Goal: Register for event/course

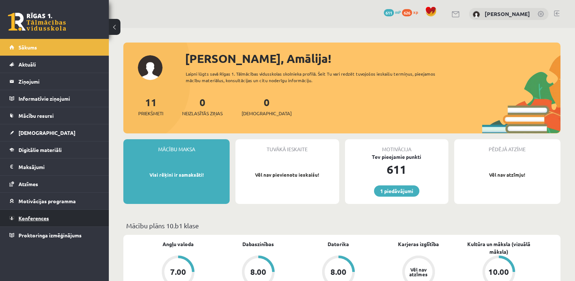
click at [36, 218] on span "Konferences" at bounding box center [34, 218] width 30 height 7
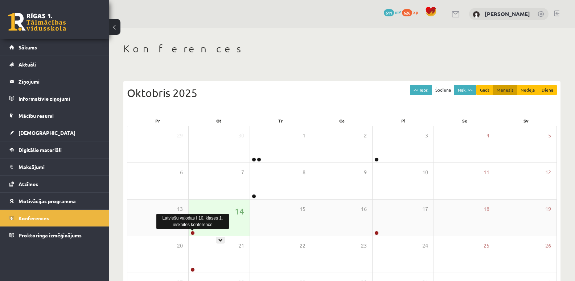
click at [193, 231] on link at bounding box center [193, 233] width 4 height 4
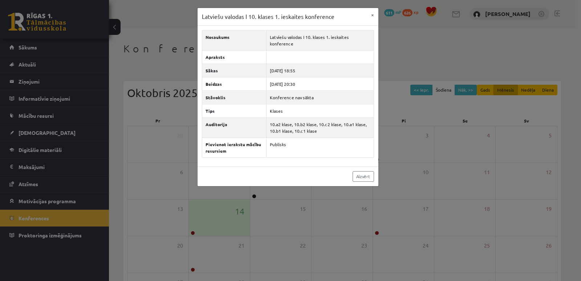
click at [141, 66] on div "Latviešu valodas I 10. klases 1. ieskaites konference × Nosaukums Latviešu valo…" at bounding box center [290, 140] width 581 height 281
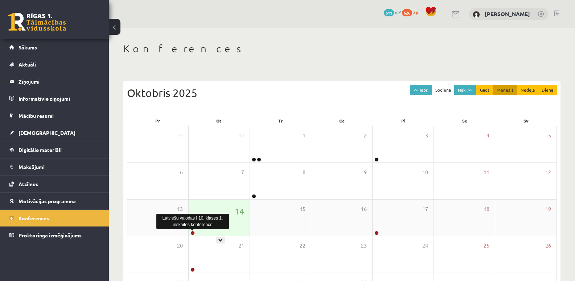
click at [192, 232] on link at bounding box center [193, 233] width 4 height 4
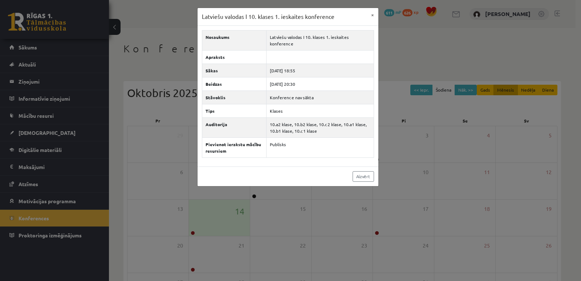
click at [154, 64] on div "Latviešu valodas I 10. klases 1. ieskaites konference × Nosaukums Latviešu valo…" at bounding box center [290, 140] width 581 height 281
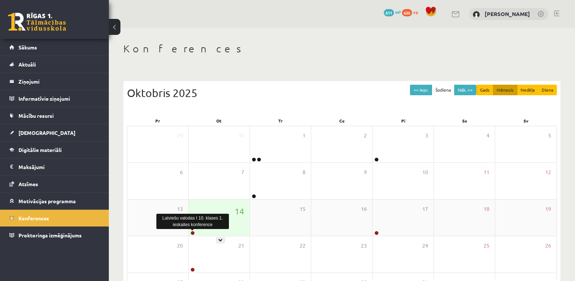
click at [191, 233] on link at bounding box center [193, 233] width 4 height 4
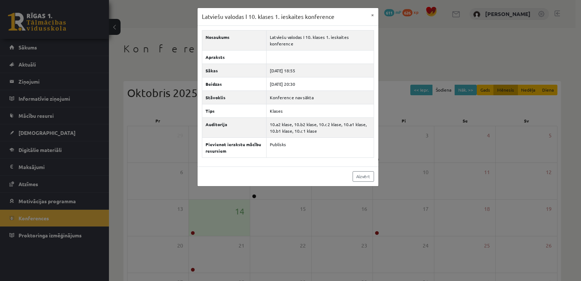
click at [400, 47] on div "Latviešu valodas I 10. klases 1. ieskaites konference × Nosaukums Latviešu valo…" at bounding box center [290, 140] width 581 height 281
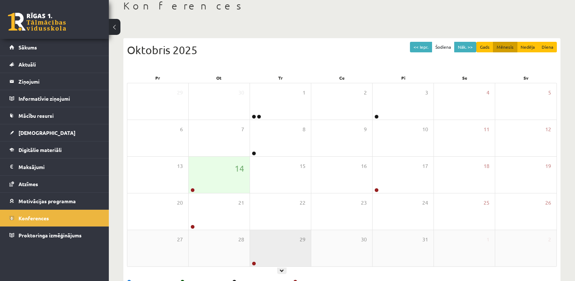
scroll to position [66, 0]
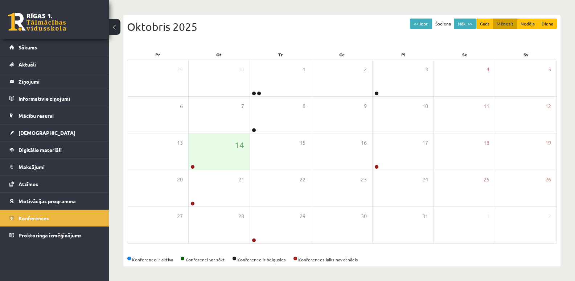
click at [407, 42] on div "<< Iepr. Šodiena Nāk. >> Gads Mēnesis Nedēļa Diena [DATE]" at bounding box center [342, 34] width 430 height 31
click at [199, 160] on div "14" at bounding box center [219, 151] width 61 height 36
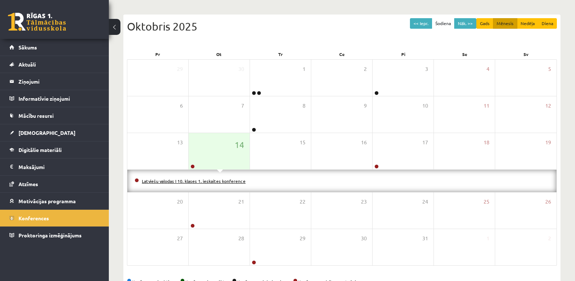
click at [191, 180] on link "Latviešu valodas I 10. klases 1. ieskaites konference" at bounding box center [194, 181] width 104 height 6
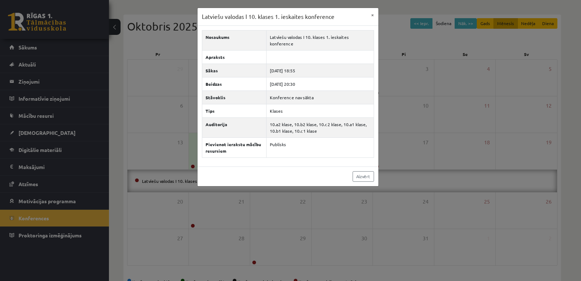
click at [181, 181] on div "Latviešu valodas I 10. klases 1. ieskaites konference × Nosaukums Latviešu valo…" at bounding box center [290, 140] width 581 height 281
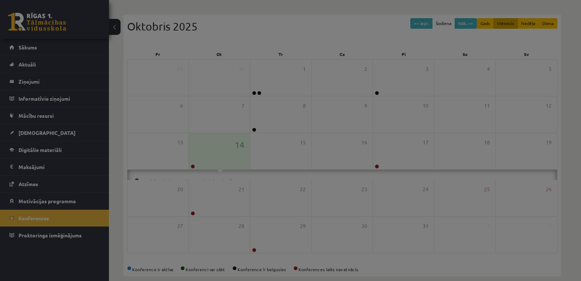
click at [181, 181] on div at bounding box center [290, 140] width 581 height 281
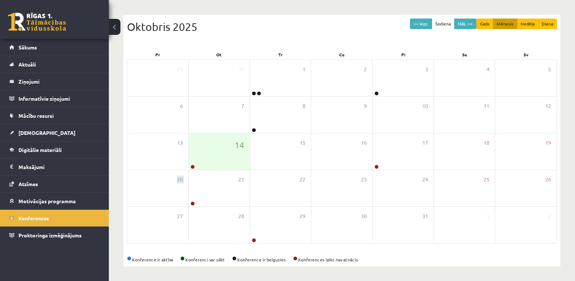
click at [181, 181] on span "20" at bounding box center [180, 179] width 6 height 8
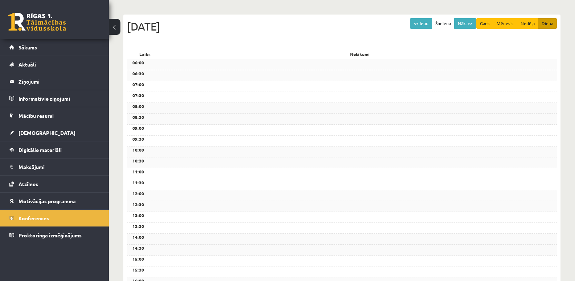
scroll to position [0, 0]
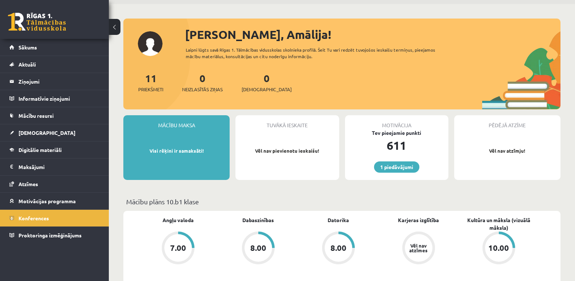
scroll to position [36, 0]
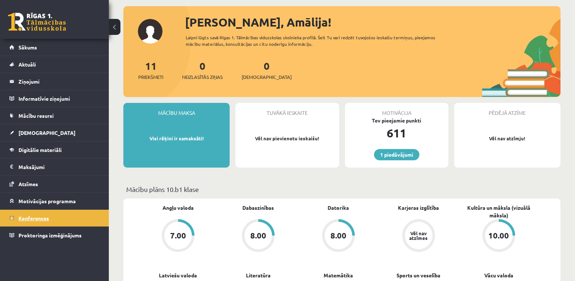
click at [62, 217] on link "Konferences" at bounding box center [54, 217] width 90 height 17
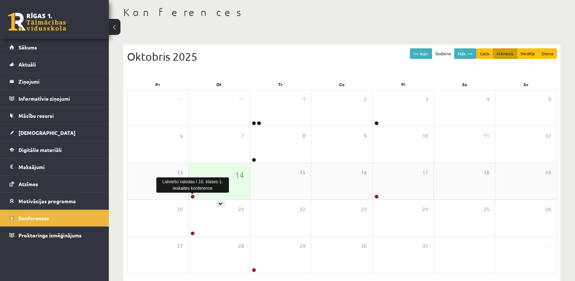
click at [191, 195] on link at bounding box center [193, 196] width 4 height 4
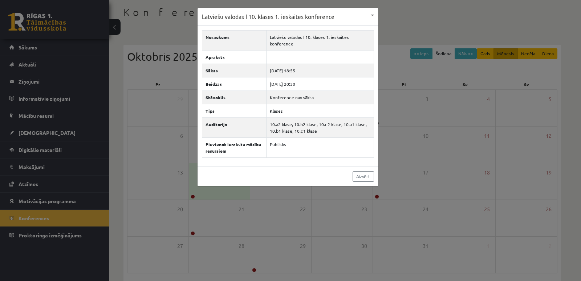
drag, startPoint x: 217, startPoint y: 193, endPoint x: 213, endPoint y: 196, distance: 4.1
click at [213, 196] on div "Latviešu valodas I 10. klases 1. ieskaites konference × Nosaukums Latviešu valo…" at bounding box center [290, 140] width 581 height 281
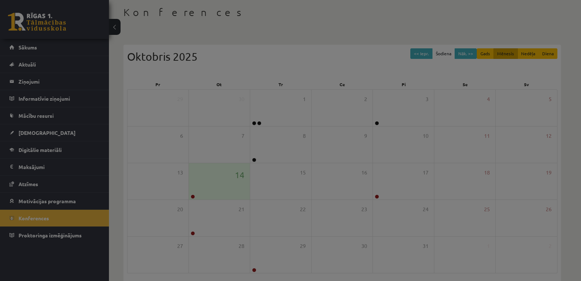
click at [213, 196] on body "1 Dāvanas 611 mP 626 xp [PERSON_NAME] Sākums Aktuāli Kā mācīties eSKOLĀ Kontakt…" at bounding box center [290, 104] width 581 height 281
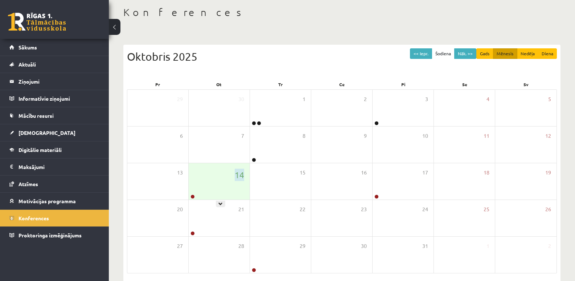
click at [213, 196] on div "14" at bounding box center [219, 181] width 61 height 36
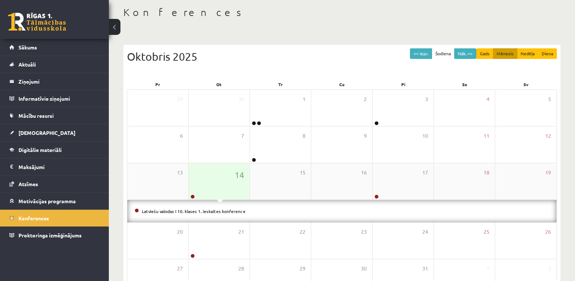
click at [218, 190] on div "14" at bounding box center [219, 181] width 61 height 36
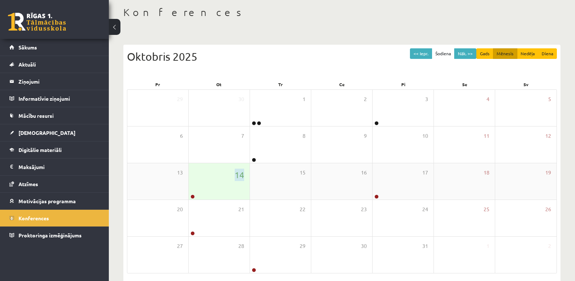
click at [218, 190] on div "14" at bounding box center [219, 181] width 61 height 36
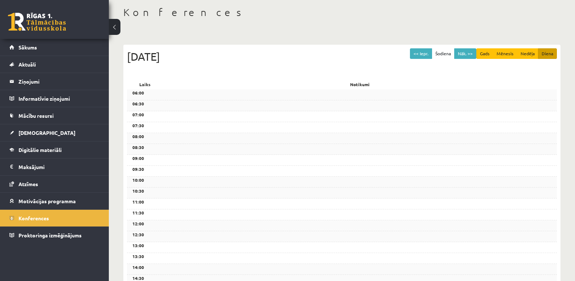
click at [218, 190] on div "10:30" at bounding box center [342, 192] width 430 height 11
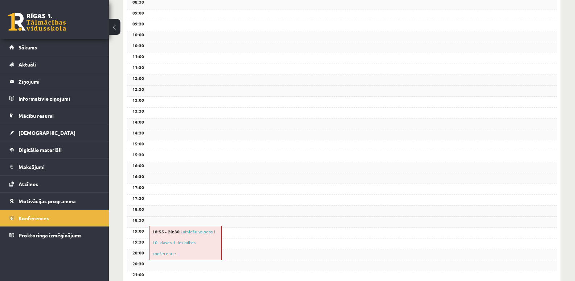
scroll to position [231, 0]
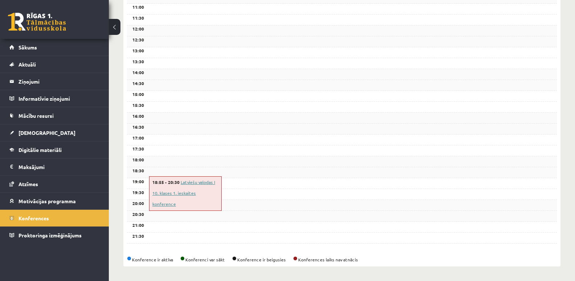
click at [200, 191] on link "Latviešu valodas I 10. klases 1. ieskaites konference" at bounding box center [183, 193] width 63 height 28
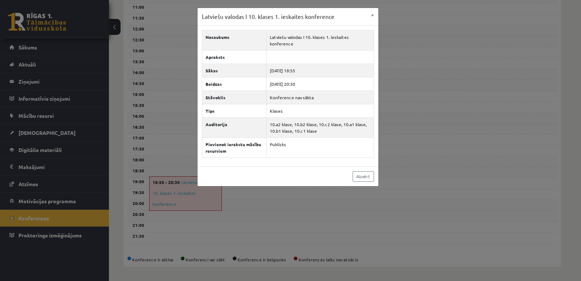
click at [200, 201] on div "Latviešu valodas I 10. klases 1. ieskaites konference × Nosaukums Latviešu valo…" at bounding box center [290, 140] width 581 height 281
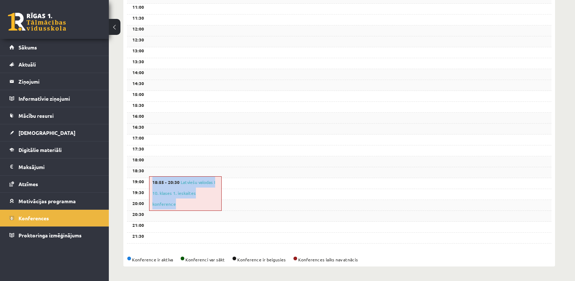
click at [200, 201] on div "18:55 - 20:30 Latviešu valodas I 10. klases 1. ieskaites konference" at bounding box center [185, 193] width 73 height 34
click at [203, 193] on link "Latviešu valodas I 10. klases 1. ieskaites konference" at bounding box center [183, 193] width 63 height 28
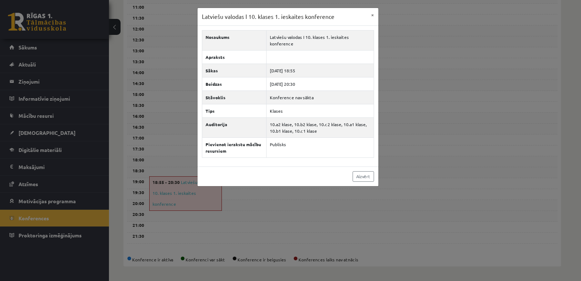
drag, startPoint x: 277, startPoint y: 194, endPoint x: 260, endPoint y: 200, distance: 18.1
click at [277, 194] on div "Latviešu valodas I 10. klases 1. ieskaites konference × Nosaukums Latviešu valo…" at bounding box center [290, 140] width 581 height 281
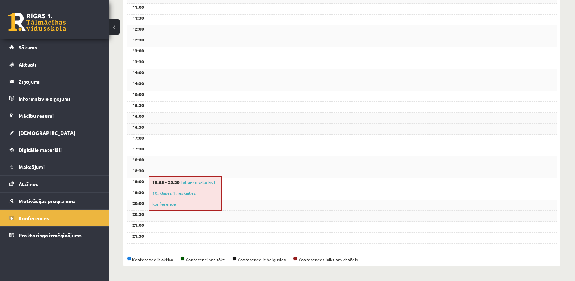
click at [196, 201] on div "18:55 - 20:30 Latviešu valodas I 10. klases 1. ieskaites konference" at bounding box center [185, 193] width 73 height 34
click at [238, 191] on div "19:30" at bounding box center [342, 194] width 430 height 11
click at [197, 185] on div "18:55 - 20:30 Latviešu valodas I 10. klases 1. ieskaites konference" at bounding box center [185, 193] width 73 height 34
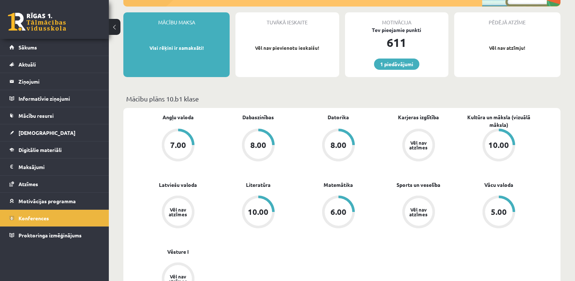
scroll to position [182, 0]
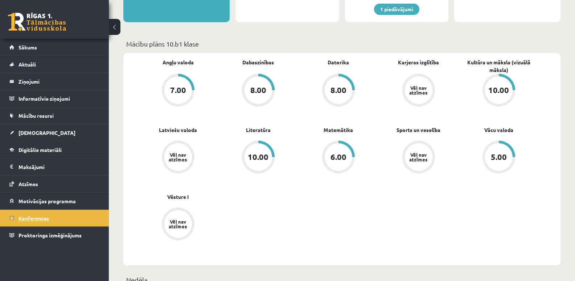
click at [83, 217] on link "Konferences" at bounding box center [54, 217] width 90 height 17
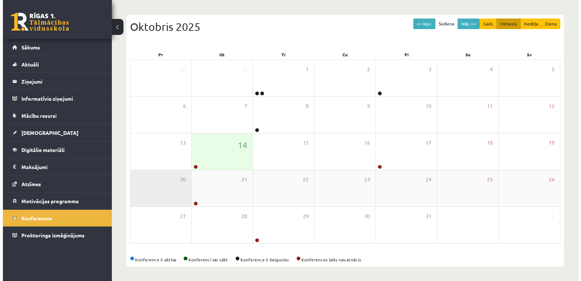
scroll to position [66, 0]
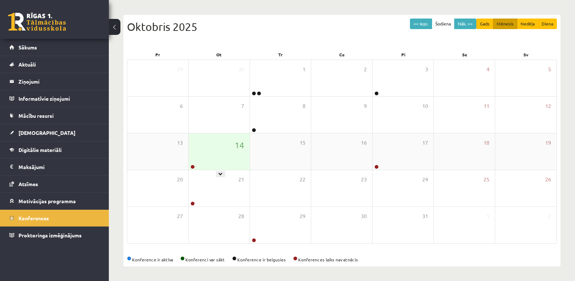
click at [216, 160] on div "14" at bounding box center [219, 151] width 61 height 36
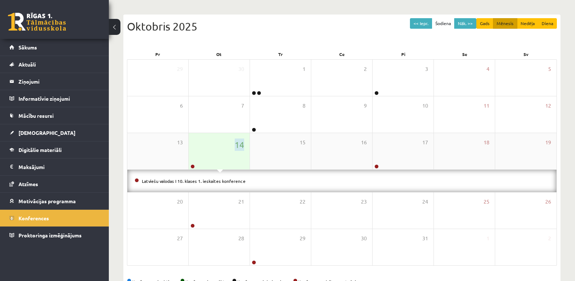
click at [216, 160] on div "14" at bounding box center [219, 151] width 61 height 36
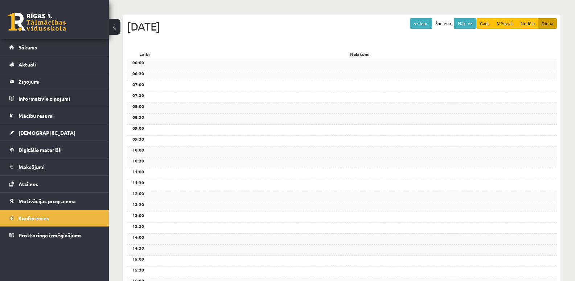
click at [48, 220] on span "Konferences" at bounding box center [34, 218] width 30 height 7
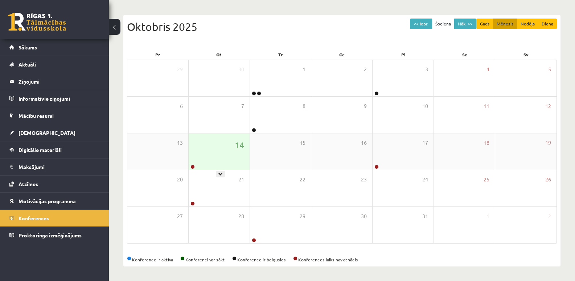
click at [203, 156] on div "14" at bounding box center [219, 151] width 61 height 36
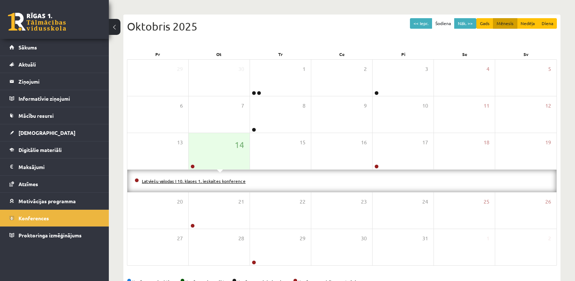
click at [200, 178] on link "Latviešu valodas I 10. klases 1. ieskaites konference" at bounding box center [194, 181] width 104 height 6
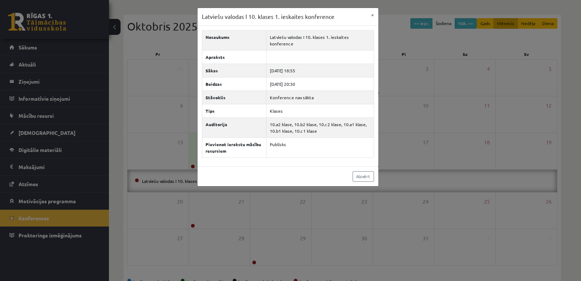
click at [173, 179] on div "Latviešu valodas I 10. klases 1. ieskaites konference × Nosaukums Latviešu valo…" at bounding box center [290, 140] width 581 height 281
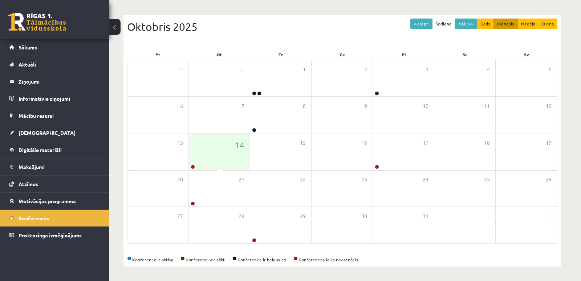
click at [173, 179] on body "1 Dāvanas 611 mP 626 xp [PERSON_NAME] Sākums Aktuāli Kā mācīties eSKOLĀ Kontakt…" at bounding box center [290, 74] width 581 height 281
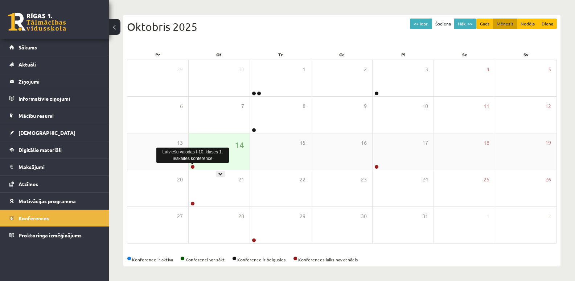
click at [193, 166] on link at bounding box center [193, 166] width 4 height 4
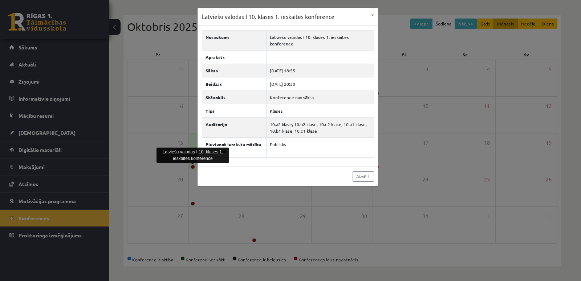
click at [213, 161] on div "Latviešu valodas I 10. klases 1. ieskaites konference" at bounding box center [192, 154] width 73 height 15
click at [364, 175] on link "Aizvērt" at bounding box center [363, 176] width 21 height 11
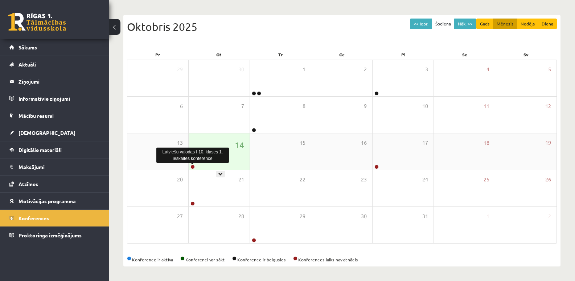
click at [192, 165] on link at bounding box center [193, 166] width 4 height 4
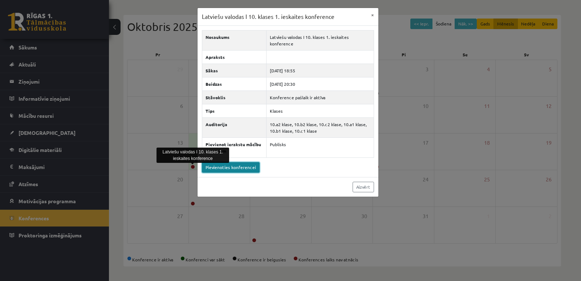
click at [243, 168] on link "Pievienoties konferencei" at bounding box center [231, 167] width 58 height 11
click at [240, 168] on link "Pievienoties konferencei" at bounding box center [231, 167] width 58 height 11
